Goal: Task Accomplishment & Management: Manage account settings

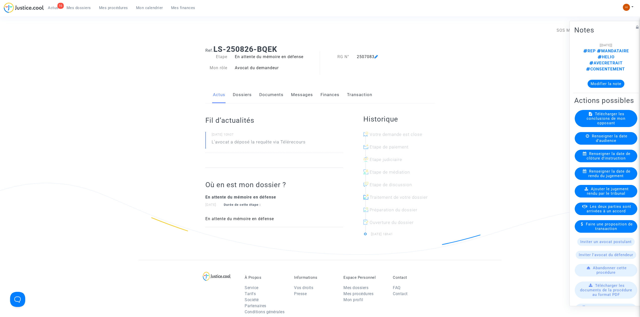
click at [112, 8] on span "Mes procédures" at bounding box center [113, 8] width 29 height 5
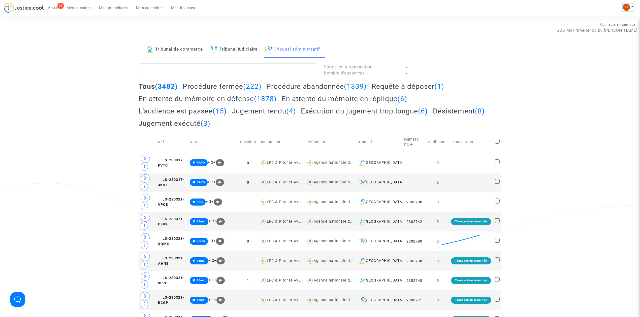
click at [624, 5] on img at bounding box center [626, 7] width 7 height 7
click at [605, 28] on link "Changer de compte" at bounding box center [608, 26] width 51 height 8
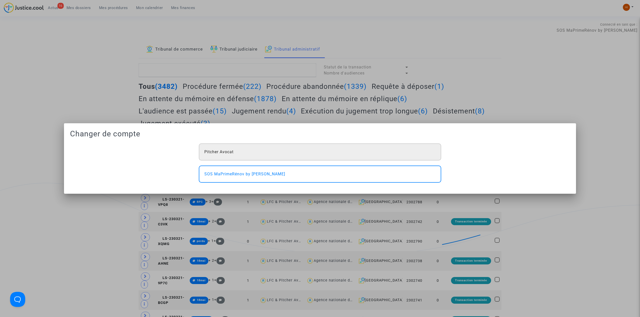
click at [311, 154] on div "Pitcher Avocat" at bounding box center [320, 152] width 242 height 17
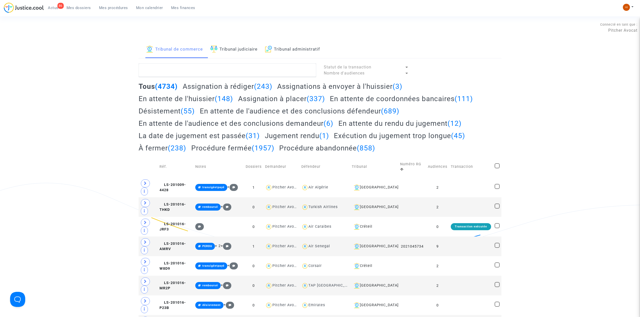
drag, startPoint x: 245, startPoint y: 52, endPoint x: 242, endPoint y: 60, distance: 9.1
click at [245, 52] on link "Tribunal judiciaire" at bounding box center [233, 49] width 47 height 17
click at [240, 68] on textarea at bounding box center [228, 70] width 178 height 14
